Goal: Task Accomplishment & Management: Manage account settings

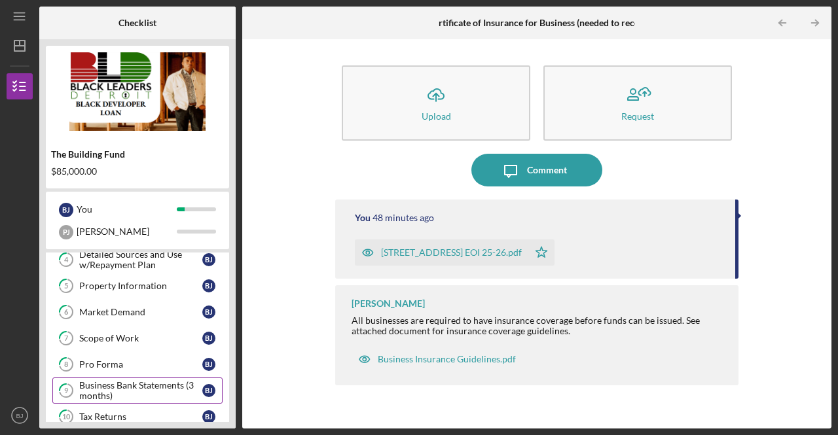
scroll to position [139, 0]
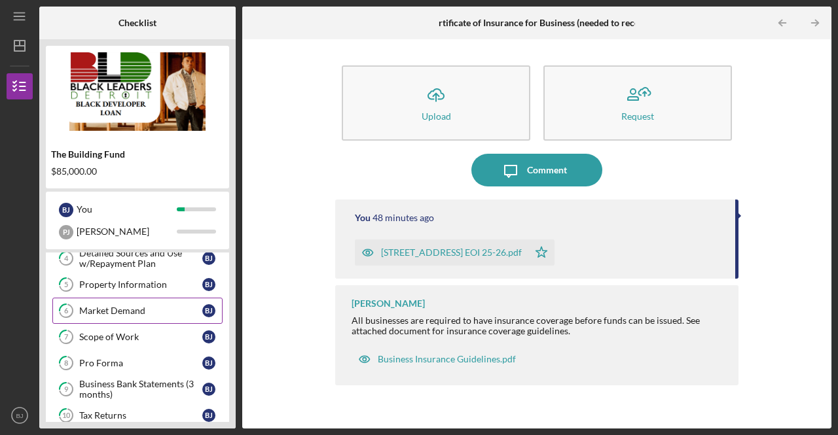
click at [128, 317] on link "6 Market Demand [PERSON_NAME]" at bounding box center [137, 311] width 170 height 26
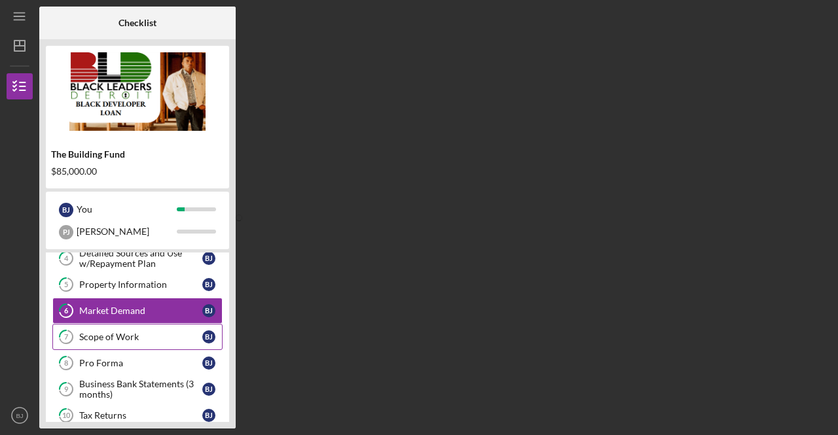
click at [130, 332] on div "Scope of Work" at bounding box center [140, 337] width 123 height 10
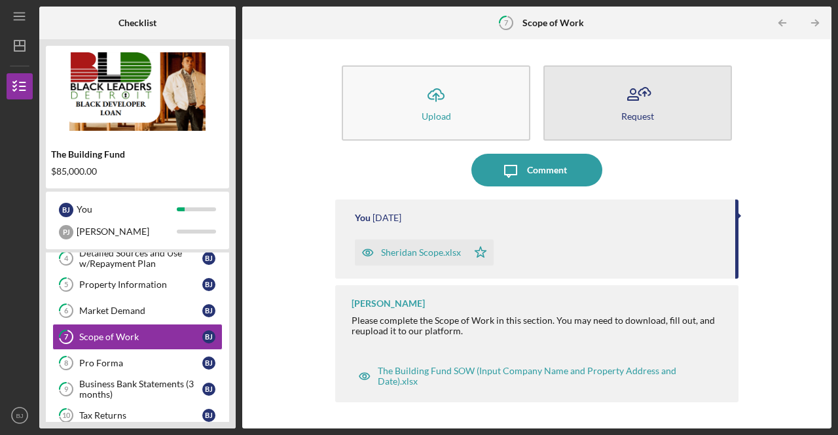
click at [650, 83] on icon "button" at bounding box center [637, 95] width 33 height 33
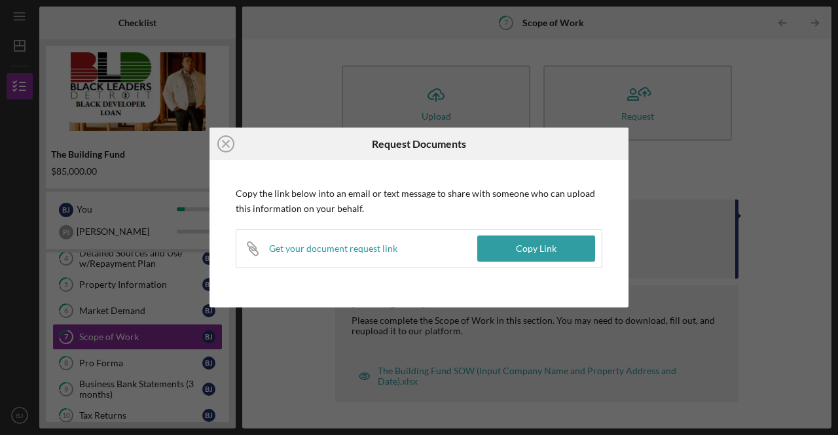
click at [357, 251] on div "Get your document request link" at bounding box center [333, 248] width 128 height 10
click at [516, 245] on button "Copy Link" at bounding box center [536, 249] width 118 height 26
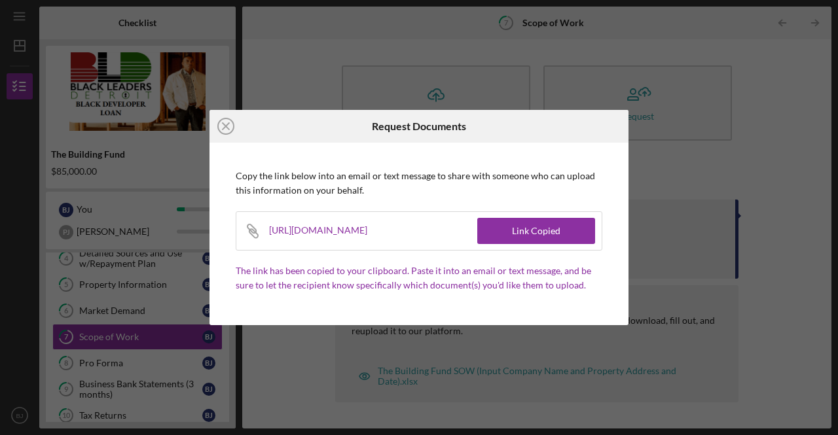
click at [684, 155] on div "Icon/Close Request Documents Copy the link below into an email or text message …" at bounding box center [419, 217] width 838 height 435
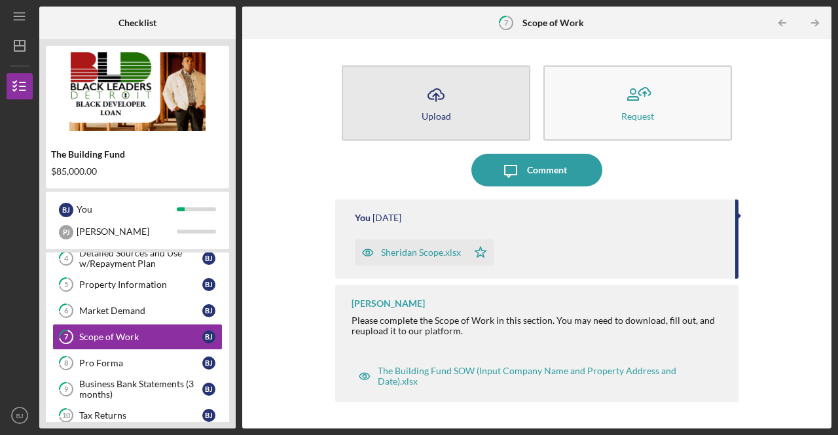
click at [457, 97] on button "Icon/Upload Upload" at bounding box center [436, 102] width 188 height 75
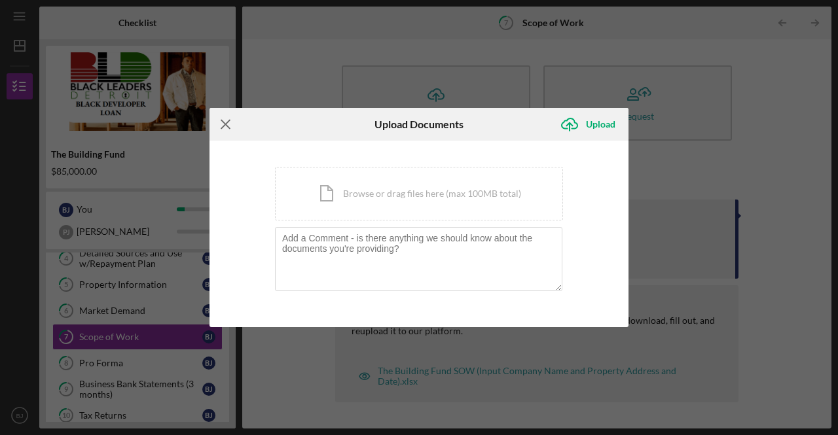
click at [228, 120] on icon "Icon/Menu Close" at bounding box center [225, 124] width 33 height 33
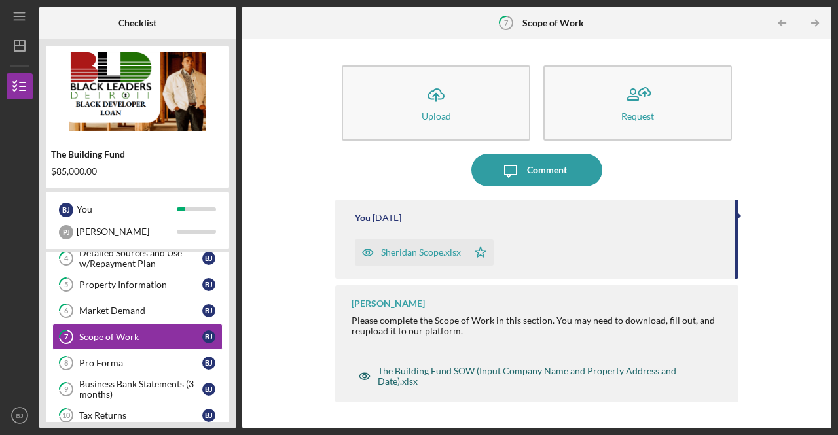
click at [491, 374] on div "The Building Fund SOW (Input Company Name and Property Address and Date).xlsx" at bounding box center [545, 376] width 334 height 21
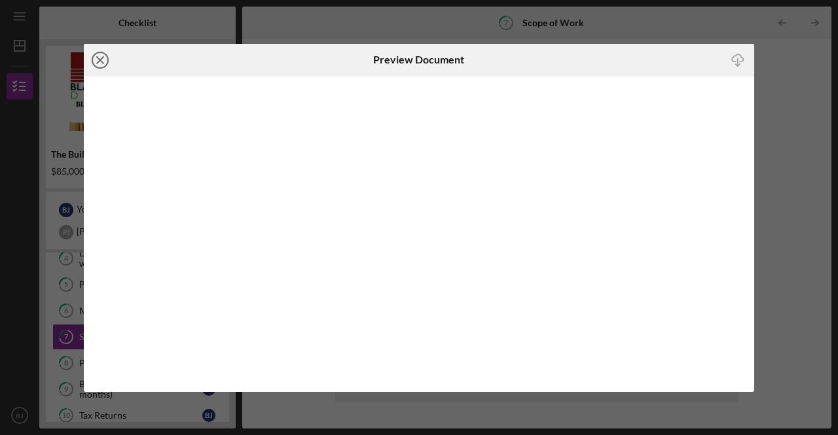
click at [99, 57] on icon "Icon/Close" at bounding box center [100, 60] width 33 height 33
